Goal: Check status

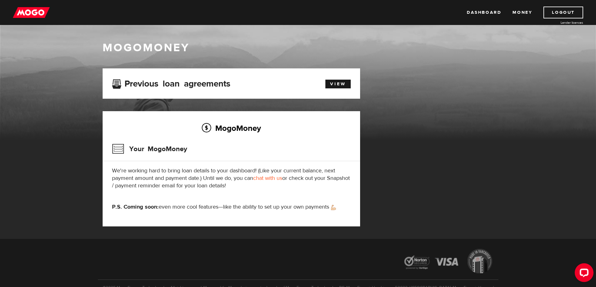
click at [270, 177] on link "chat with us" at bounding box center [267, 178] width 29 height 7
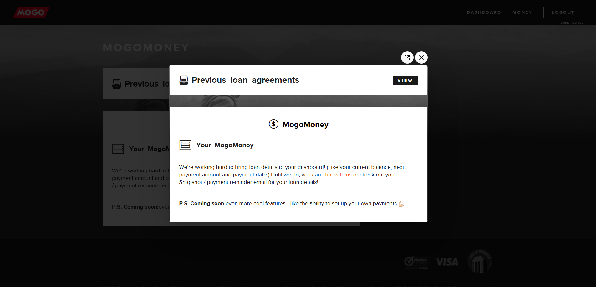
click at [477, 106] on div at bounding box center [298, 143] width 596 height 287
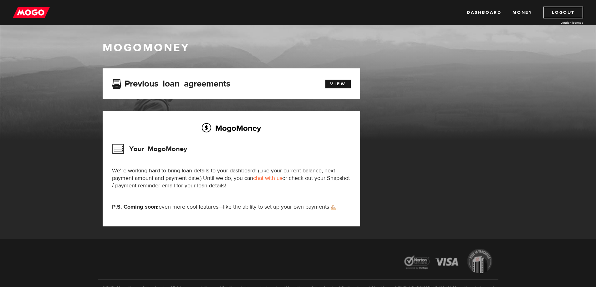
click at [172, 171] on p "We're working hard to bring loan details to your dashboard! (Like your current …" at bounding box center [231, 178] width 239 height 23
click at [178, 175] on p "We're working hard to bring loan details to your dashboard! (Like your current …" at bounding box center [231, 178] width 239 height 23
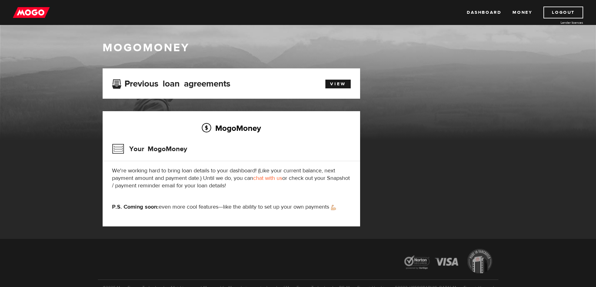
click at [199, 174] on p "We're working hard to bring loan details to your dashboard! (Like your current …" at bounding box center [231, 178] width 239 height 23
click at [200, 174] on p "We're working hard to bring loan details to your dashboard! (Like your current …" at bounding box center [231, 178] width 239 height 23
click at [202, 174] on p "We're working hard to bring loan details to your dashboard! (Like your current …" at bounding box center [231, 178] width 239 height 23
click at [208, 175] on p "We're working hard to bring loan details to your dashboard! (Like your current …" at bounding box center [231, 178] width 239 height 23
click at [209, 178] on p "We're working hard to bring loan details to your dashboard! (Like your current …" at bounding box center [231, 178] width 239 height 23
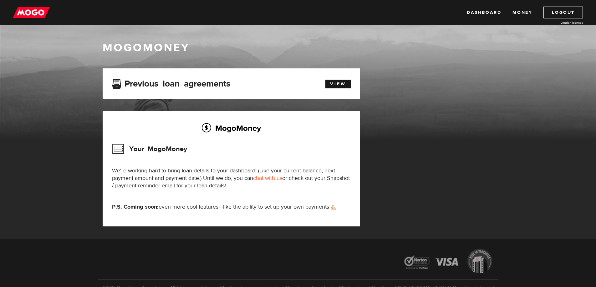
click at [209, 178] on p "We're working hard to bring loan details to your dashboard! (Like your current …" at bounding box center [231, 178] width 239 height 23
click at [220, 180] on p "We're working hard to bring loan details to your dashboard! (Like your current …" at bounding box center [231, 178] width 239 height 23
click at [235, 187] on p "We're working hard to bring loan details to your dashboard! (Like your current …" at bounding box center [231, 178] width 239 height 23
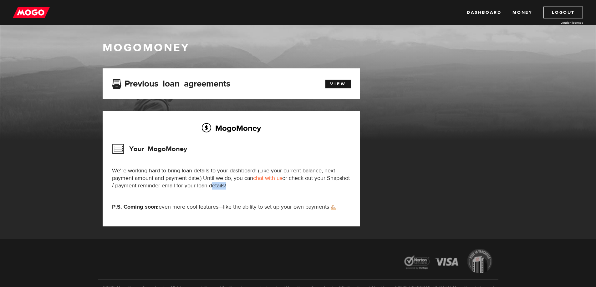
click at [235, 187] on p "We're working hard to bring loan details to your dashboard! (Like your current …" at bounding box center [231, 178] width 239 height 23
